Goal: Navigation & Orientation: Find specific page/section

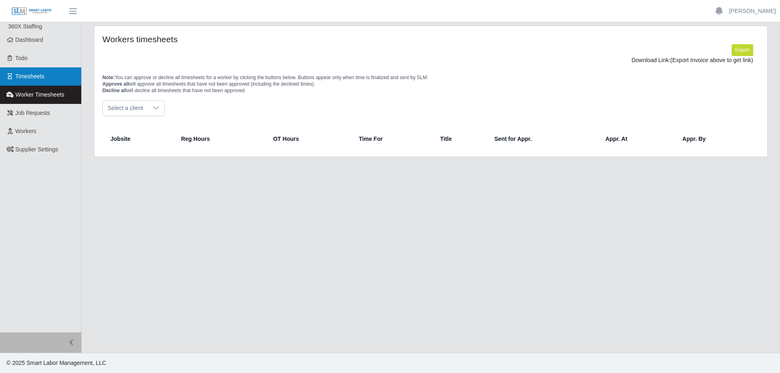
click at [35, 70] on link "Timesheets" at bounding box center [40, 76] width 81 height 18
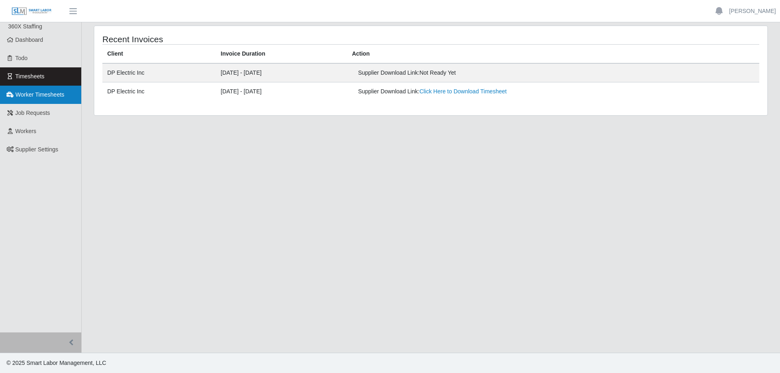
click at [43, 95] on span "Worker Timesheets" at bounding box center [39, 94] width 49 height 6
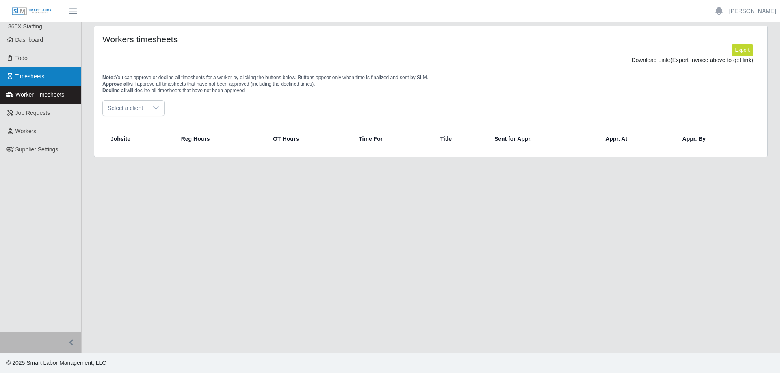
click at [37, 76] on span "Timesheets" at bounding box center [29, 76] width 29 height 6
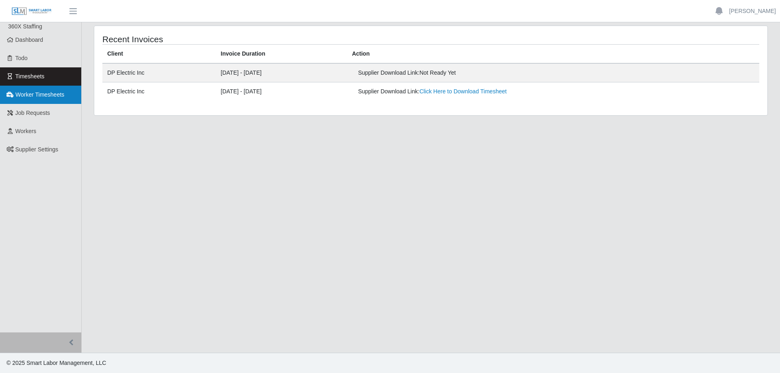
click at [22, 98] on span "Worker Timesheets" at bounding box center [39, 94] width 49 height 6
